Goal: Task Accomplishment & Management: Complete application form

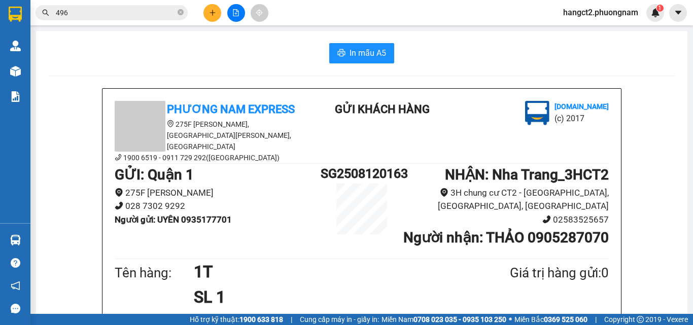
click at [181, 13] on icon "close-circle" at bounding box center [181, 12] width 6 height 6
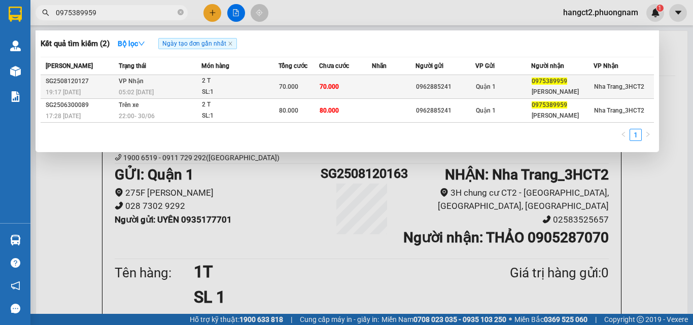
type input "0975389959"
click at [531, 89] on div "Quận 1" at bounding box center [503, 86] width 55 height 11
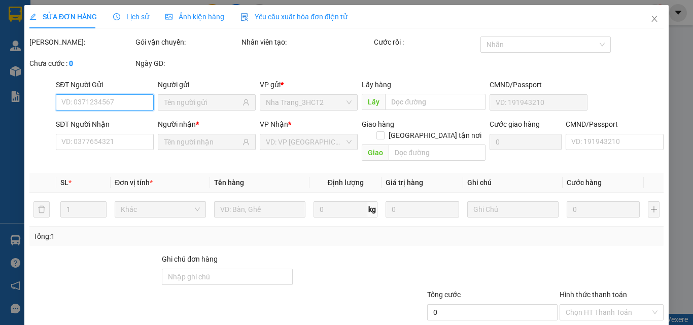
type input "0962885241"
type input "0975389959"
type input "[PERSON_NAME]"
type input "70.000"
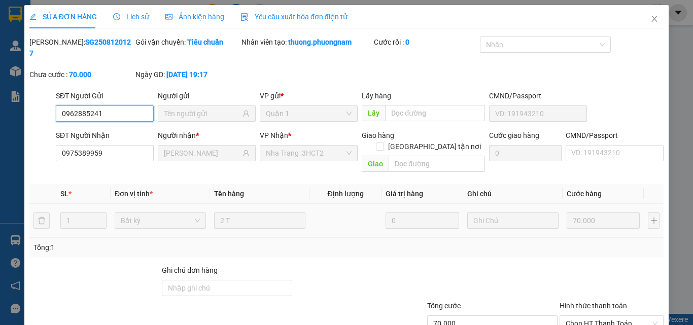
scroll to position [52, 0]
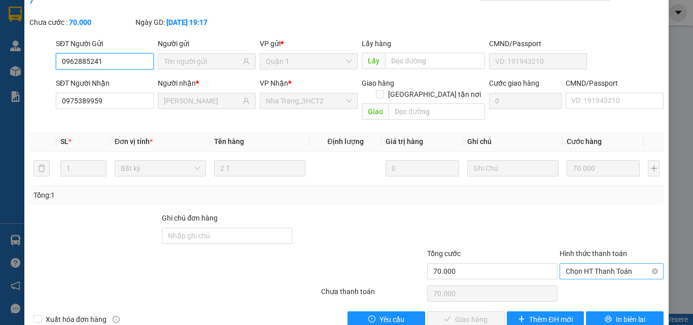
click at [582, 264] on span "Chọn HT Thanh Toán" at bounding box center [612, 271] width 92 height 15
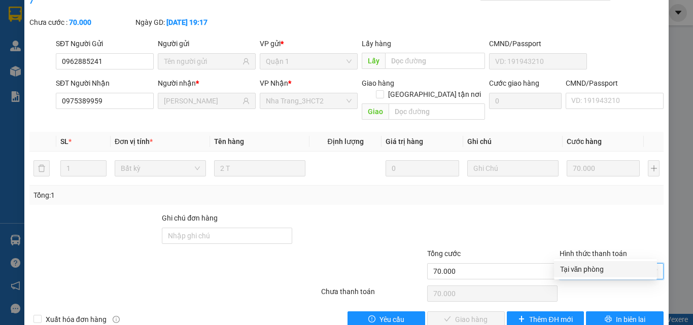
click at [584, 272] on div "Tại văn phòng" at bounding box center [605, 269] width 91 height 11
type input "0"
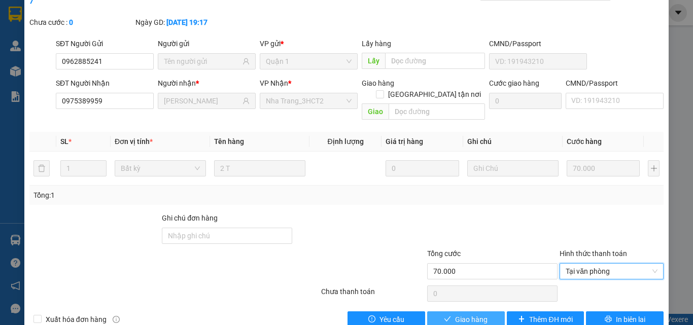
click at [461, 314] on span "Giao hàng" at bounding box center [471, 319] width 32 height 11
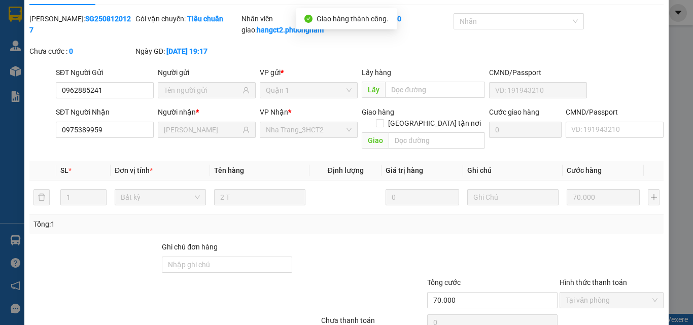
scroll to position [0, 0]
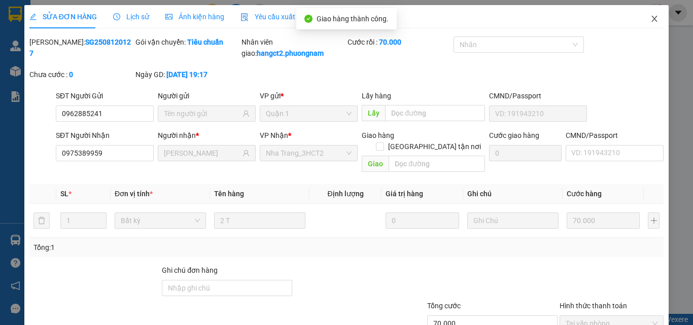
drag, startPoint x: 650, startPoint y: 22, endPoint x: 651, endPoint y: 29, distance: 7.1
click at [651, 22] on icon "close" at bounding box center [655, 19] width 8 height 8
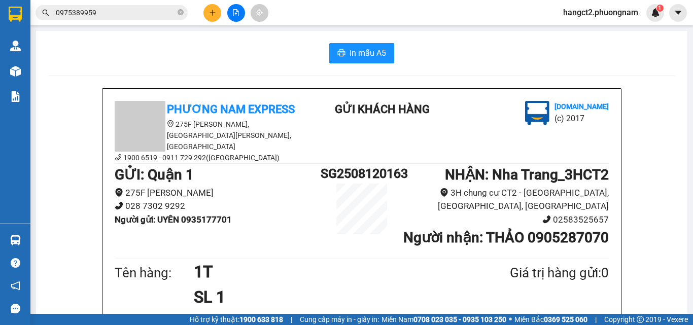
click at [124, 16] on input "0975389959" at bounding box center [116, 12] width 120 height 11
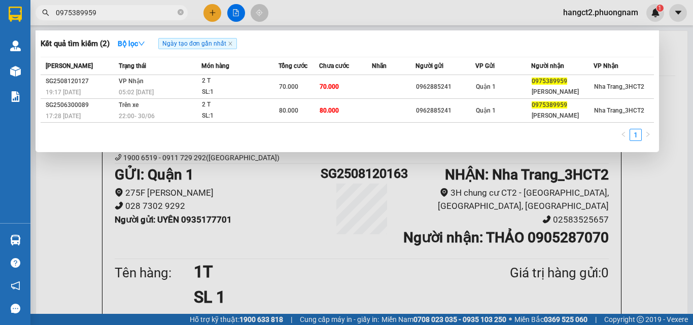
click at [124, 16] on input "0975389959" at bounding box center [116, 12] width 120 height 11
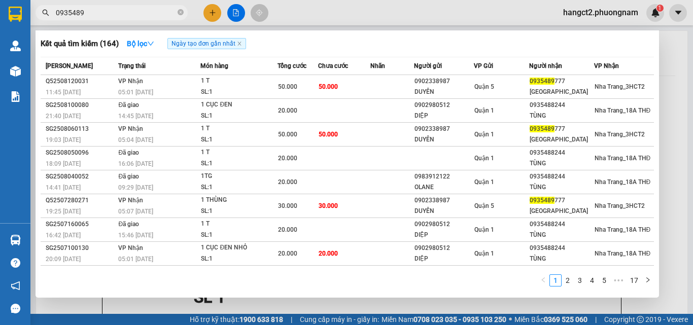
type input "0935489"
click at [179, 11] on icon "close-circle" at bounding box center [181, 12] width 6 height 6
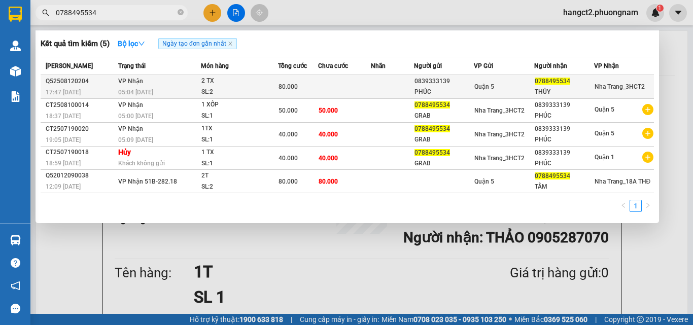
type input "0788495534"
click at [194, 79] on td "VP Nhận 05:04 [DATE]" at bounding box center [158, 87] width 85 height 24
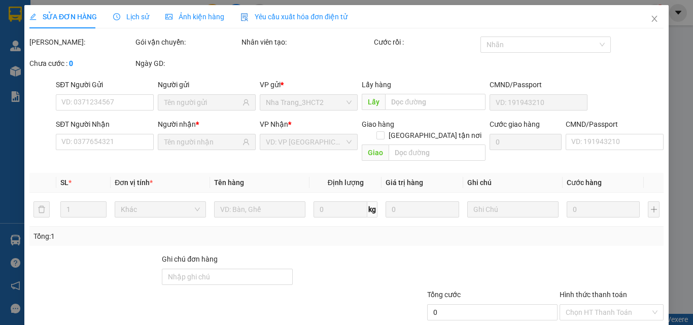
type input "0839333139"
type input "PHÚC"
type input "0788495534"
type input "THỦY"
type input "80.000"
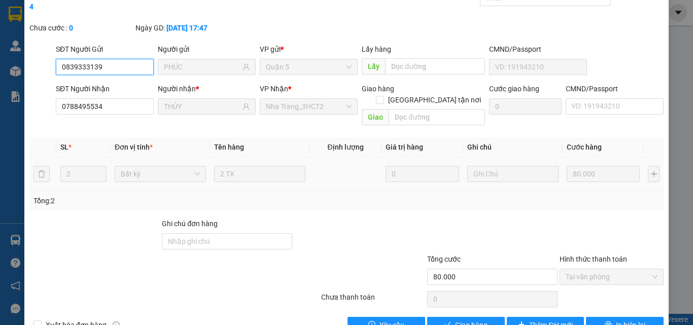
scroll to position [52, 0]
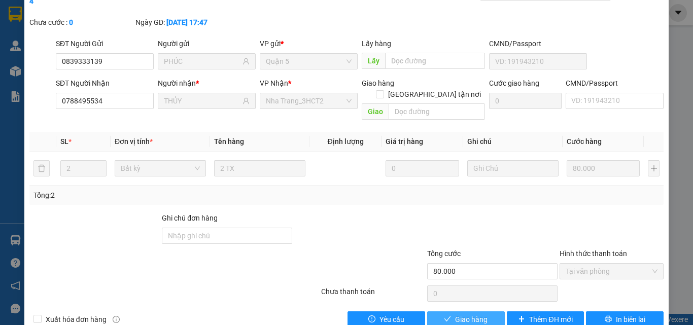
click at [472, 314] on span "Giao hàng" at bounding box center [471, 319] width 32 height 11
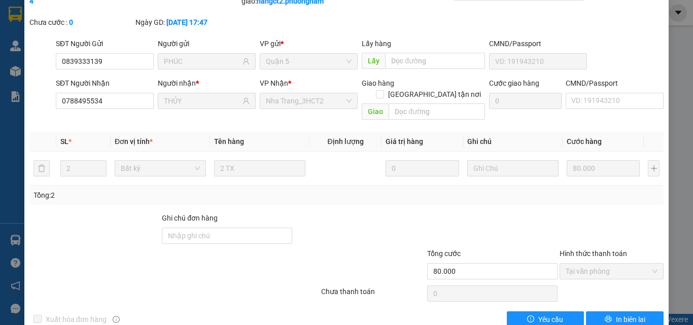
scroll to position [0, 0]
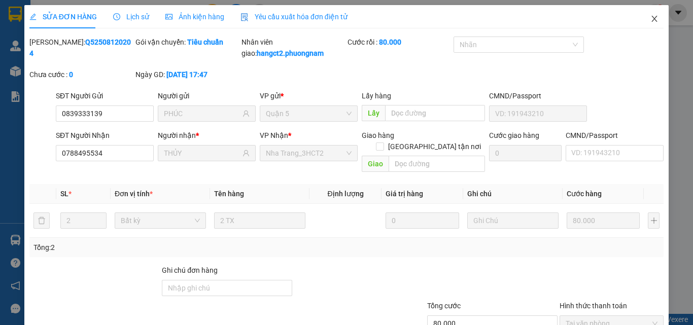
click at [651, 23] on icon "close" at bounding box center [655, 19] width 8 height 8
